Goal: Check status

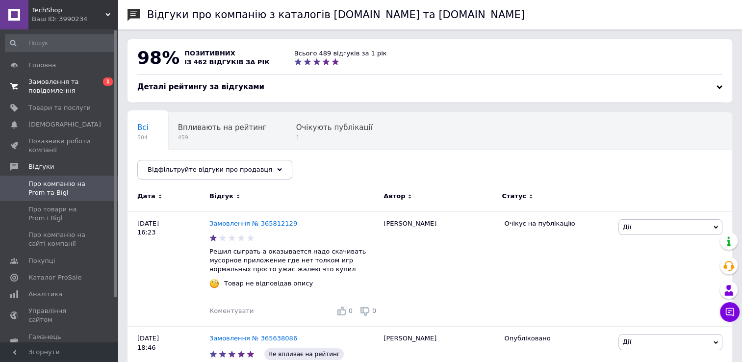
click at [67, 83] on span "Замовлення та повідомлення" at bounding box center [59, 87] width 62 height 18
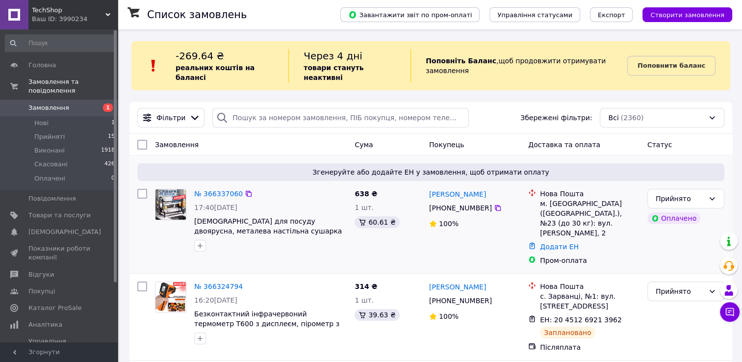
click at [246, 245] on div "№ 366337060 17:40, 12.10.2025 Сушарка для посуду двоярусна, металева настільна …" at bounding box center [270, 220] width 160 height 71
